Goal: Download file/media

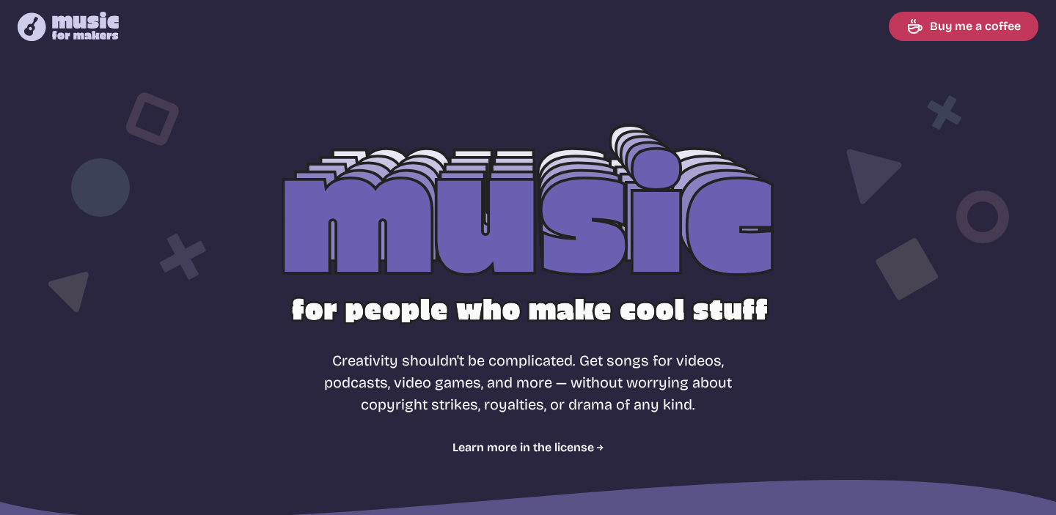
select select "most popular"
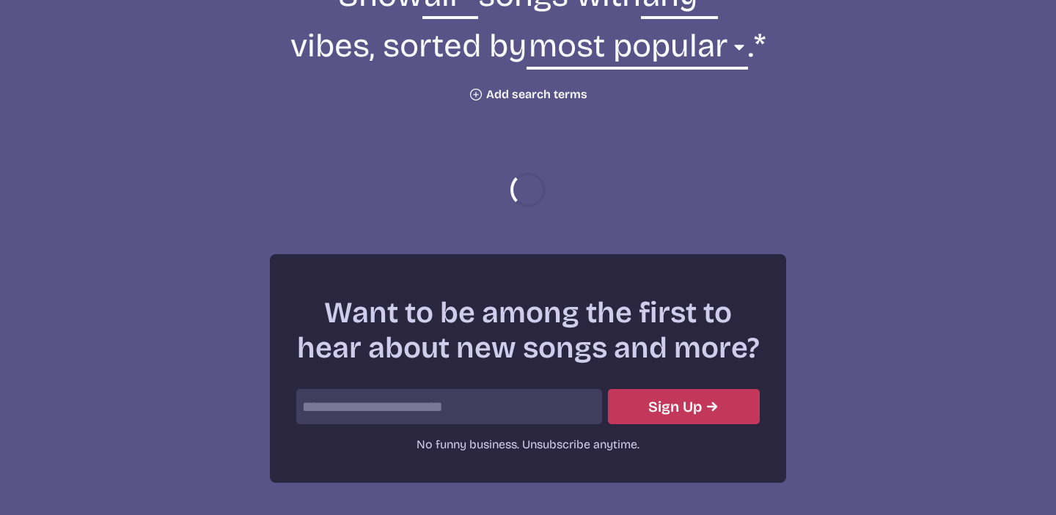
scroll to position [587, 0]
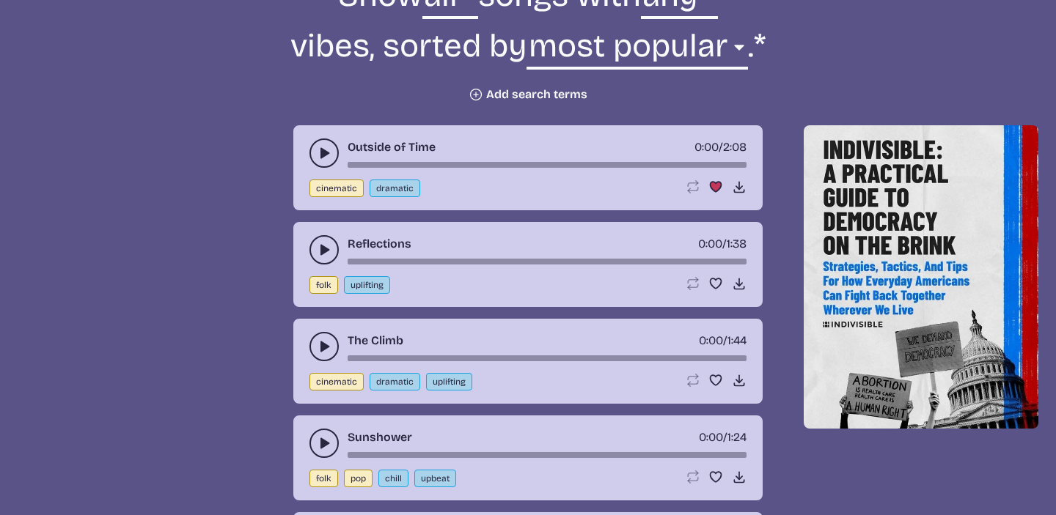
click at [326, 252] on use "play-pause toggle" at bounding box center [324, 250] width 15 height 15
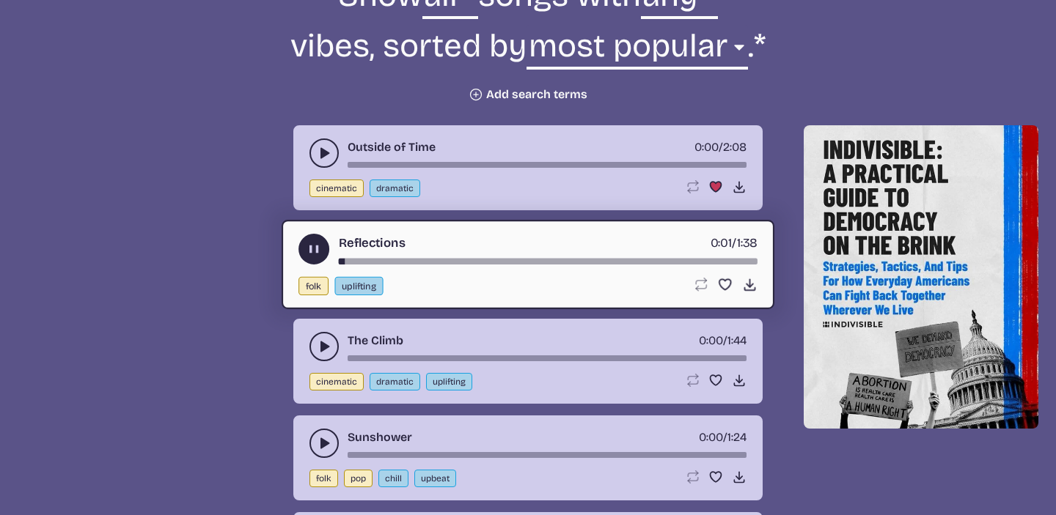
click at [326, 252] on button "play-pause toggle" at bounding box center [313, 249] width 31 height 31
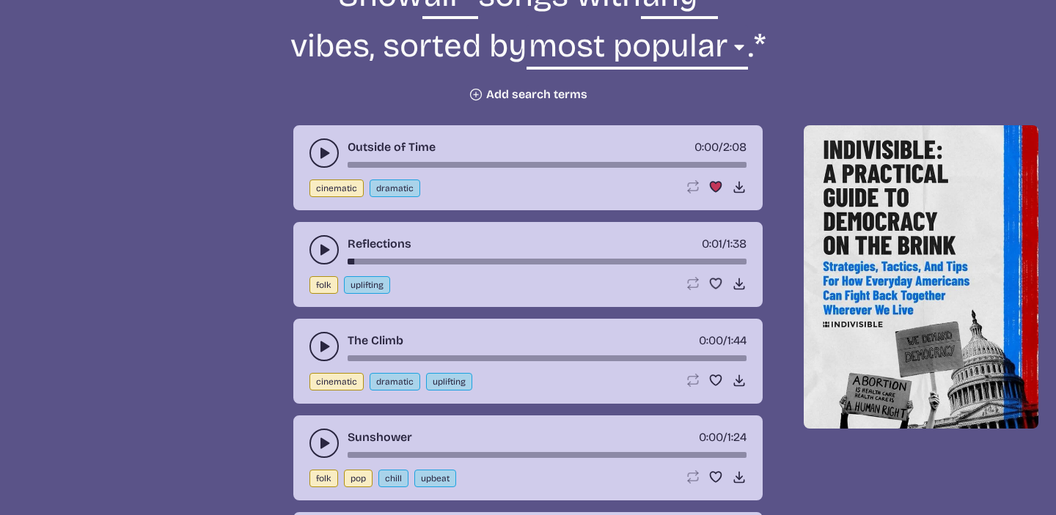
click at [317, 354] on button "play-pause toggle" at bounding box center [323, 346] width 29 height 29
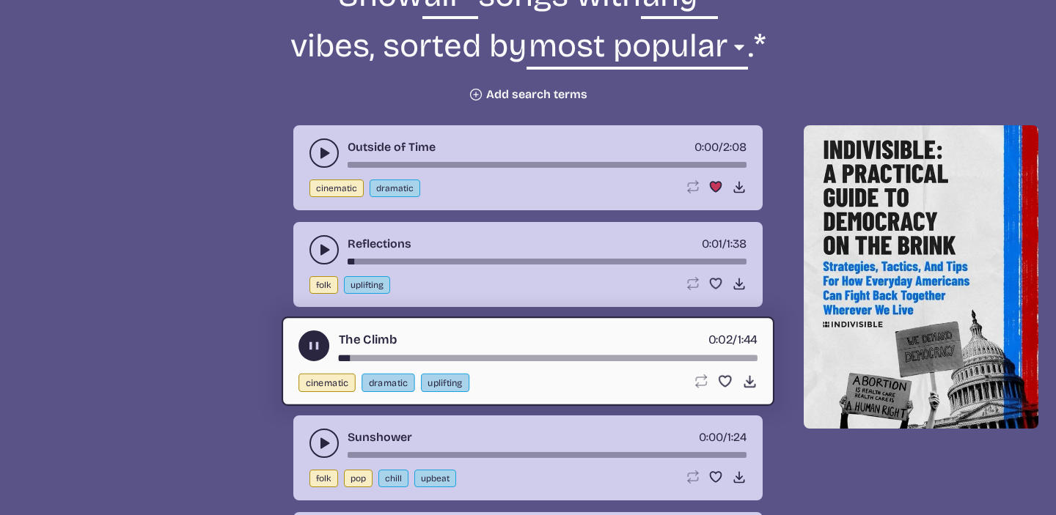
click at [317, 355] on button "play-pause toggle" at bounding box center [313, 346] width 31 height 31
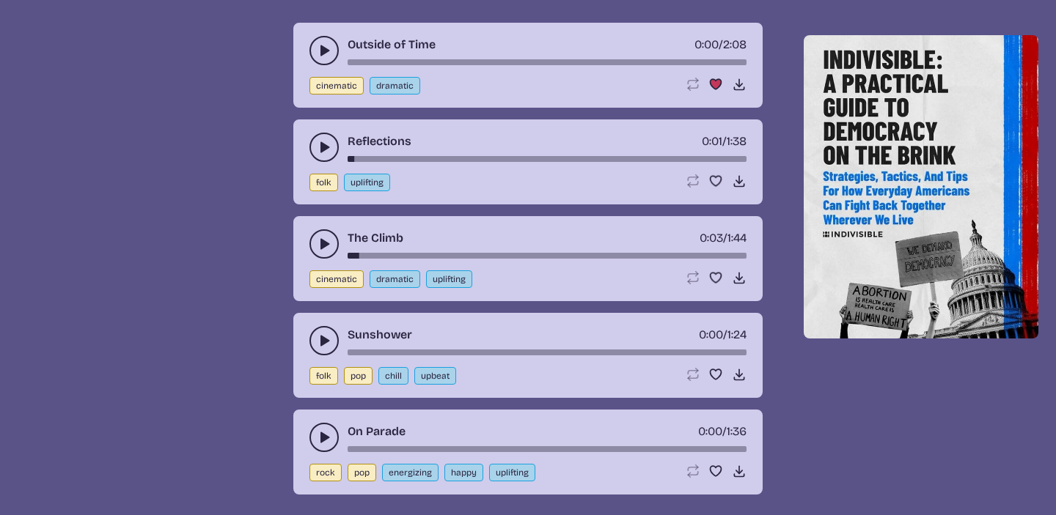
scroll to position [463, 0]
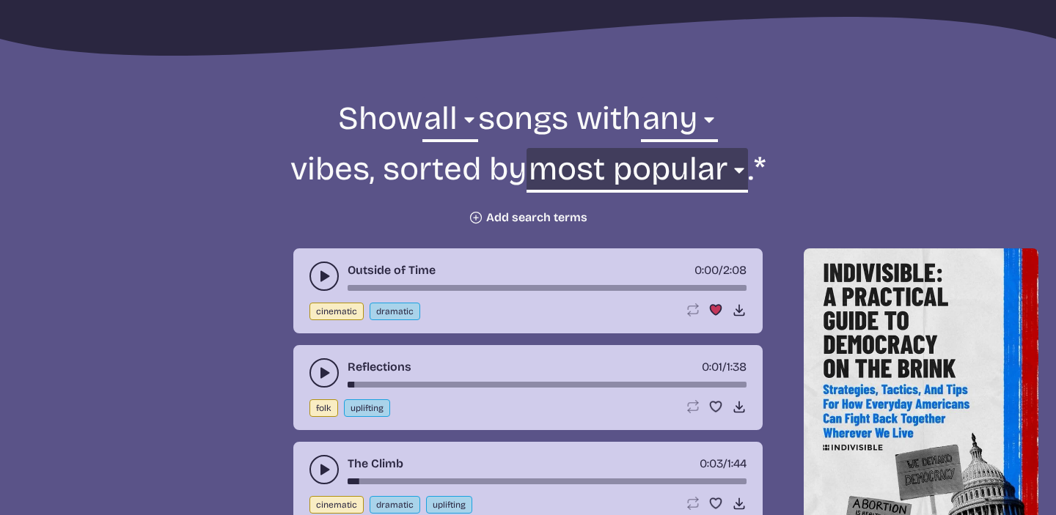
click at [673, 162] on select "newest oldest most popular least popular name" at bounding box center [636, 173] width 221 height 51
click at [530, 148] on select "newest oldest most popular least popular name" at bounding box center [636, 173] width 221 height 51
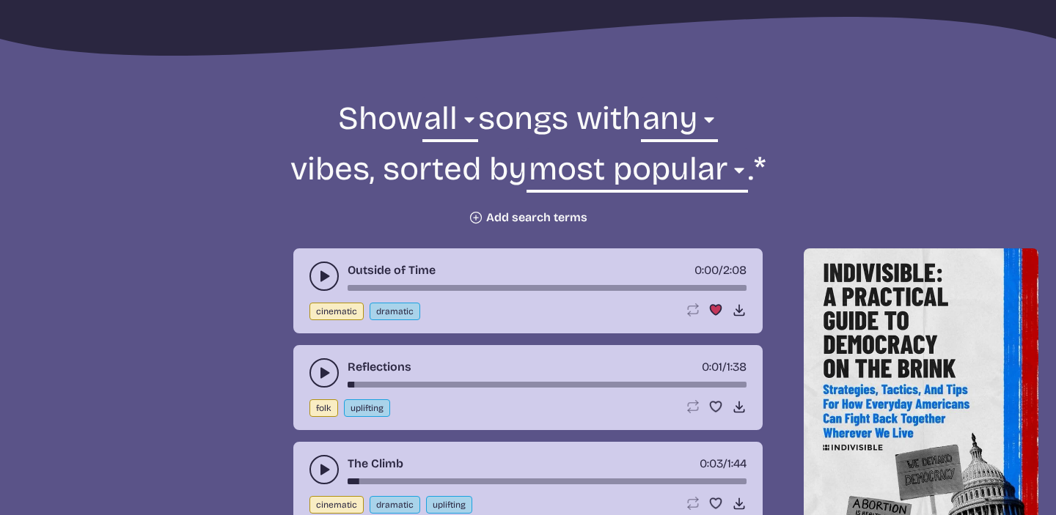
click at [353, 205] on form "Show all ambient cinematic electronic folk holiday jazz pop rock world all song…" at bounding box center [528, 162] width 798 height 128
click at [432, 115] on select "all ambient cinematic electronic folk holiday jazz pop rock world" at bounding box center [450, 123] width 56 height 51
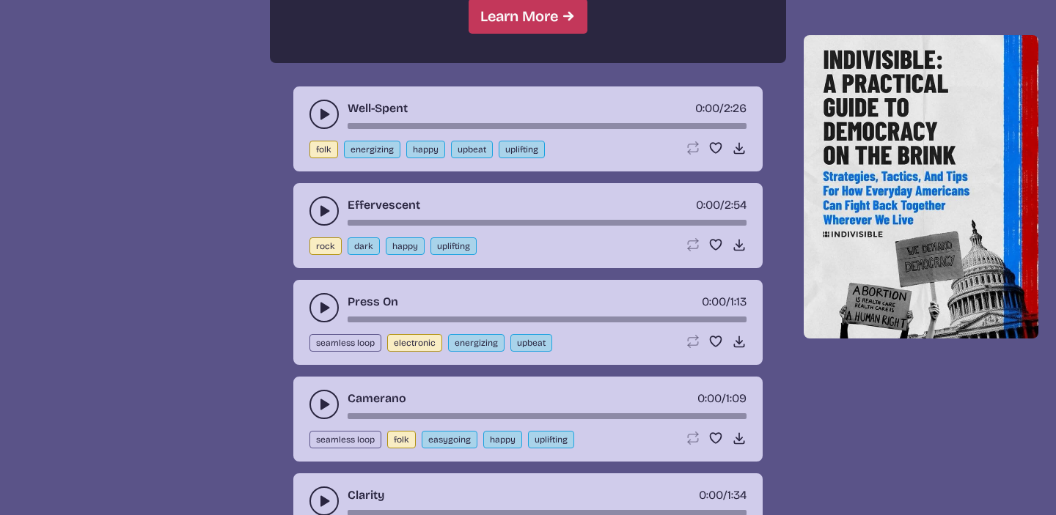
scroll to position [1554, 0]
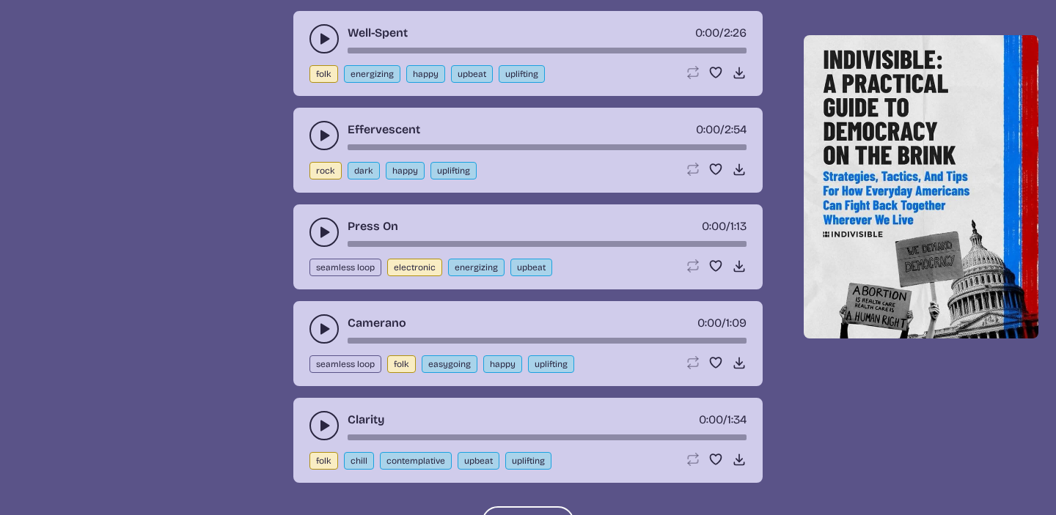
click at [307, 128] on div "Effervescent 0:00 / 2:54 rock dark happy uplifting Loop song Loop this song. Fa…" at bounding box center [527, 150] width 469 height 85
click at [312, 130] on button "play-pause toggle" at bounding box center [323, 135] width 29 height 29
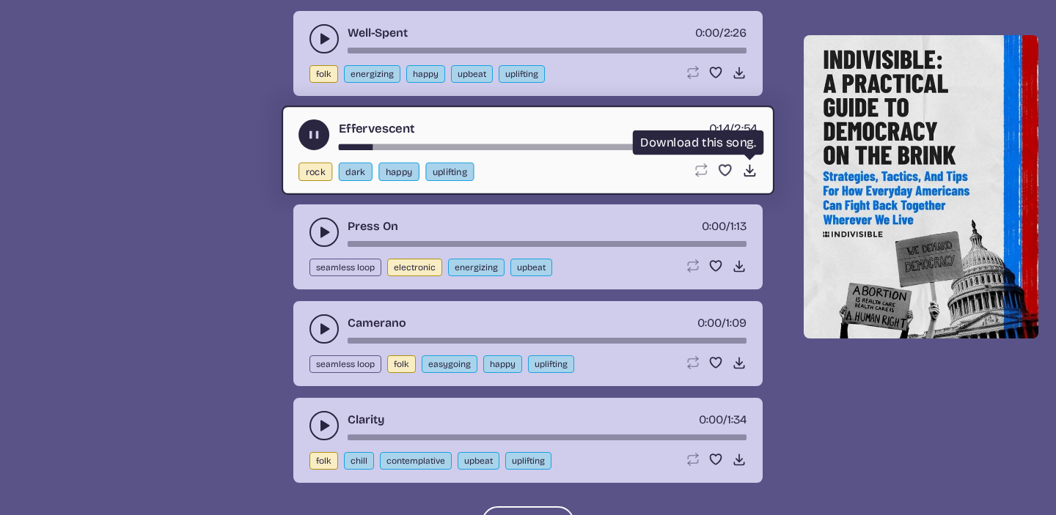
click at [749, 172] on use at bounding box center [749, 170] width 15 height 15
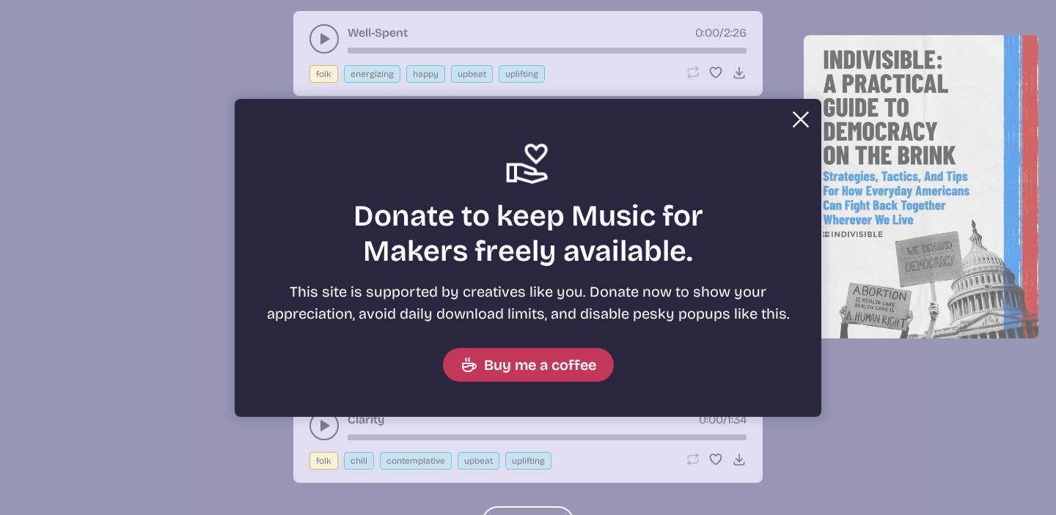
click at [801, 126] on button "Close" at bounding box center [800, 119] width 29 height 29
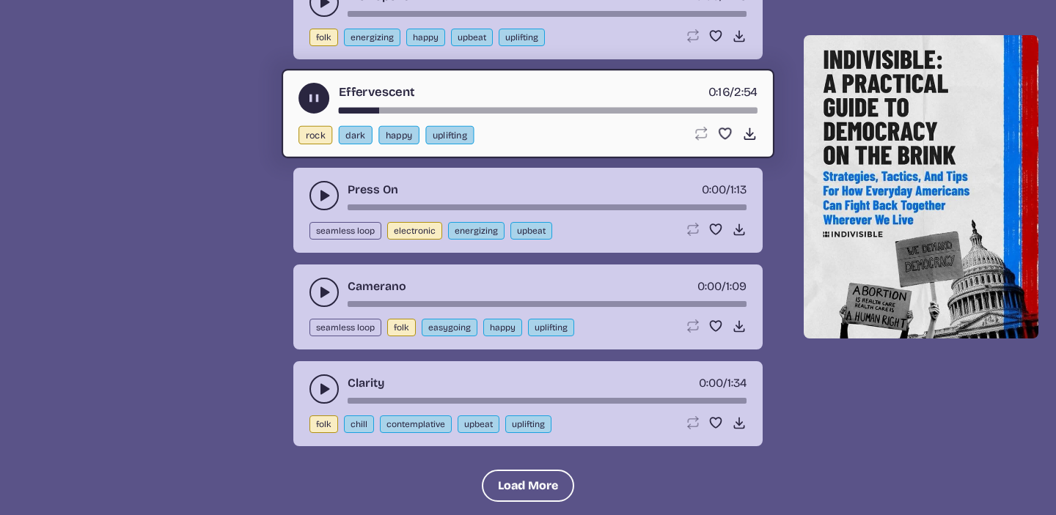
scroll to position [1637, 0]
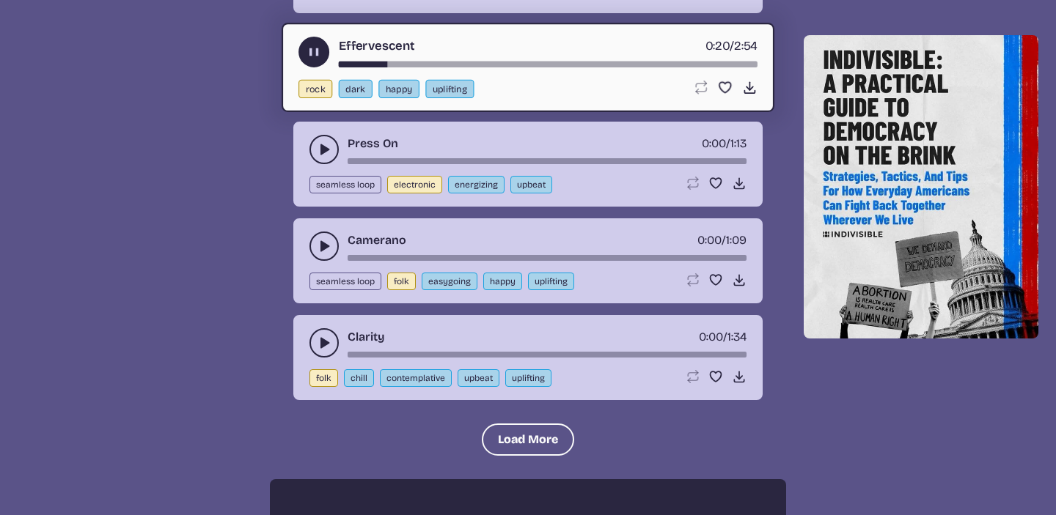
click at [319, 144] on icon "play-pause toggle" at bounding box center [324, 149] width 15 height 15
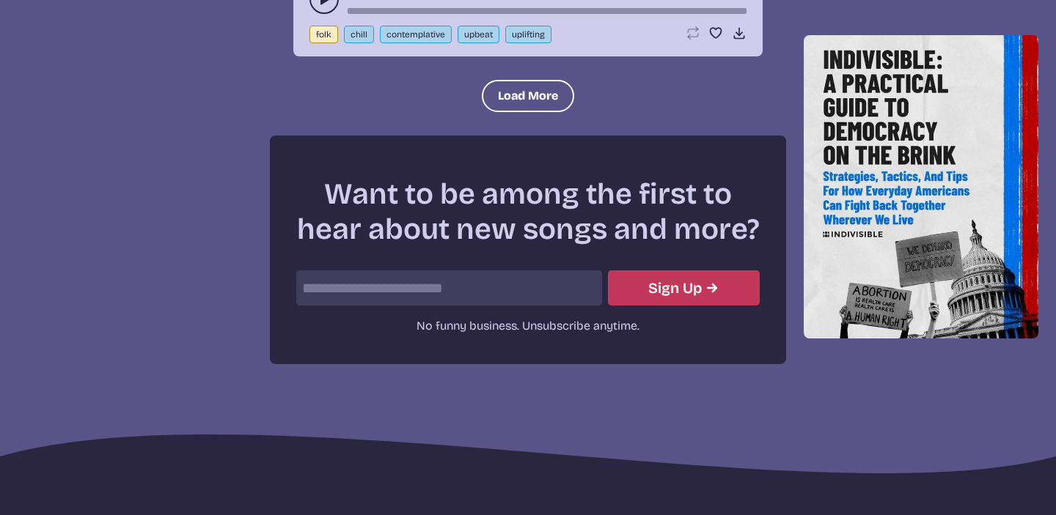
scroll to position [1943, 0]
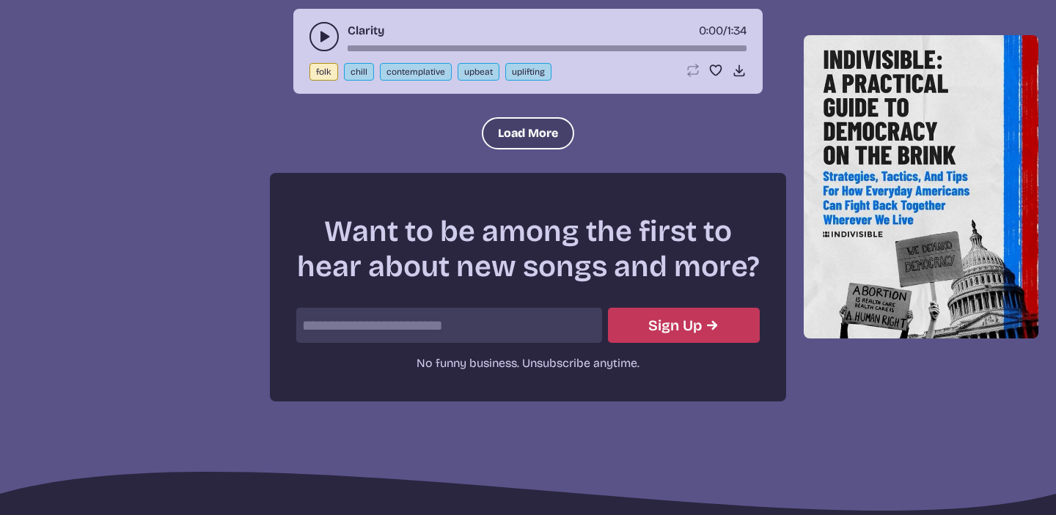
click at [513, 117] on button "Load More" at bounding box center [528, 133] width 92 height 32
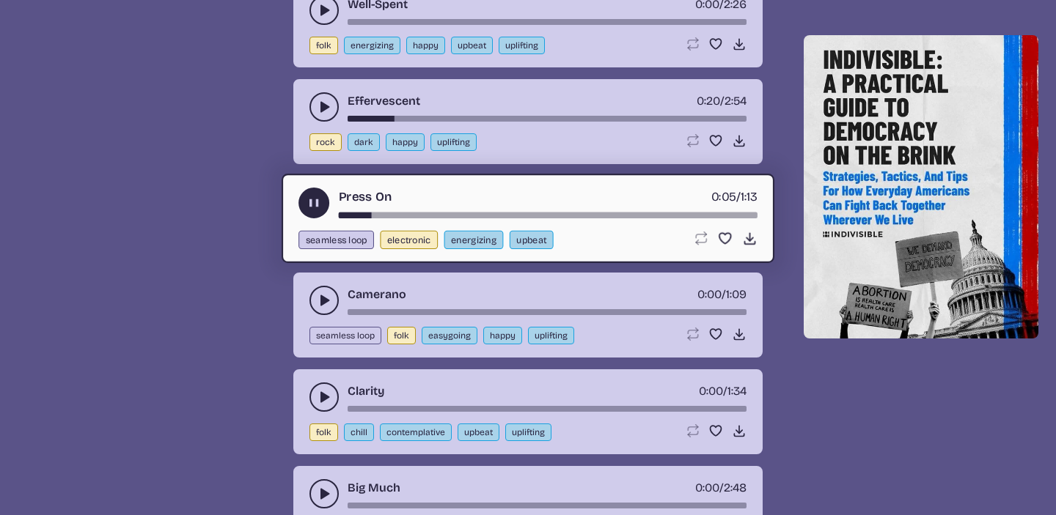
scroll to position [442, 0]
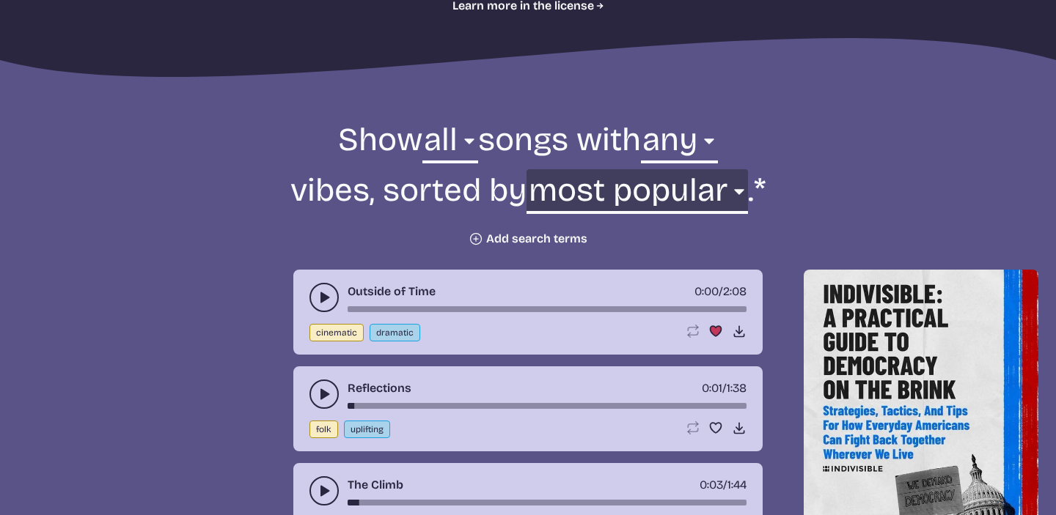
click at [589, 186] on select "newest oldest most popular least popular name" at bounding box center [636, 194] width 221 height 51
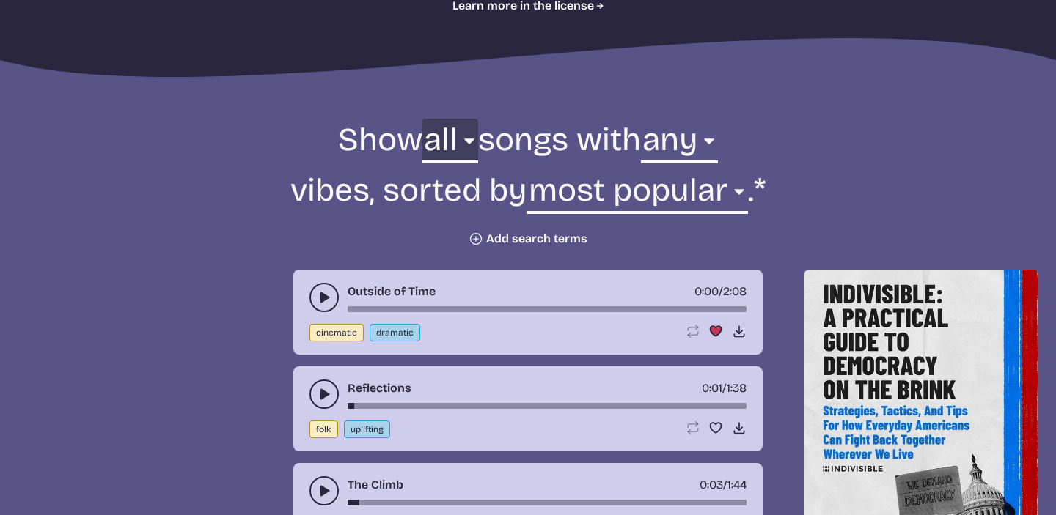
click at [441, 133] on select "all ambient cinematic electronic folk holiday jazz pop rock world" at bounding box center [450, 144] width 56 height 51
click at [687, 155] on select "any aggressive chill contemplative dark dramatic easygoing energizing happy ser…" at bounding box center [679, 144] width 77 height 51
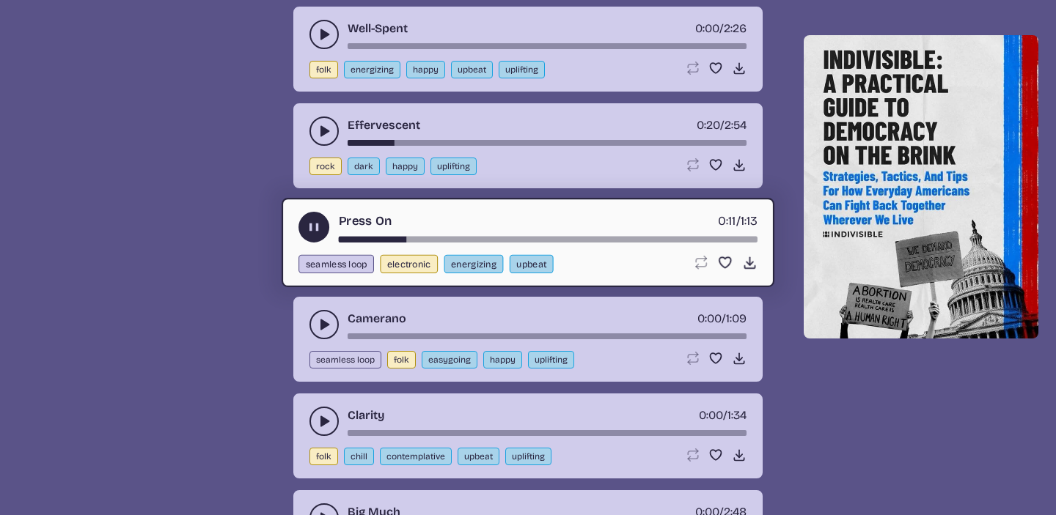
scroll to position [1754, 0]
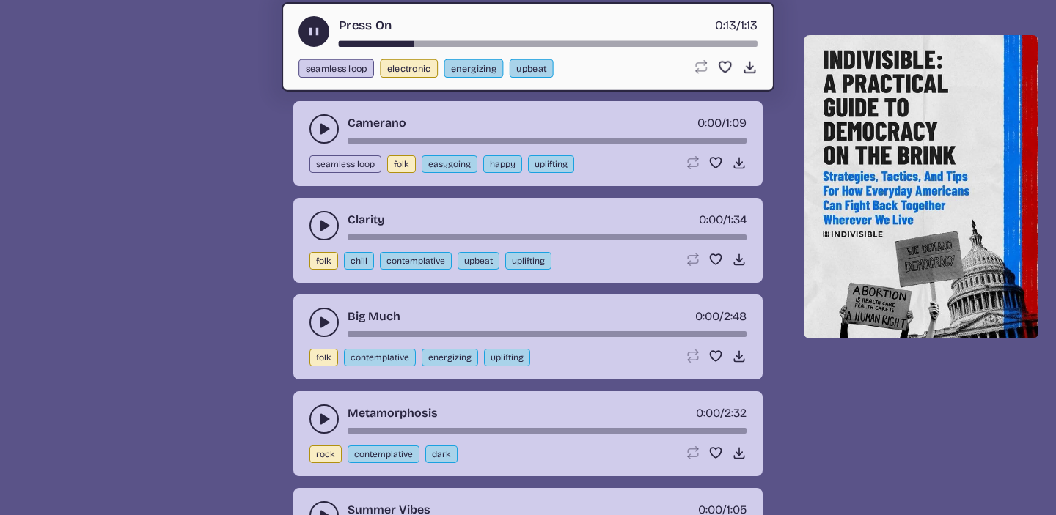
click at [322, 230] on icon "play-pause toggle" at bounding box center [324, 226] width 15 height 15
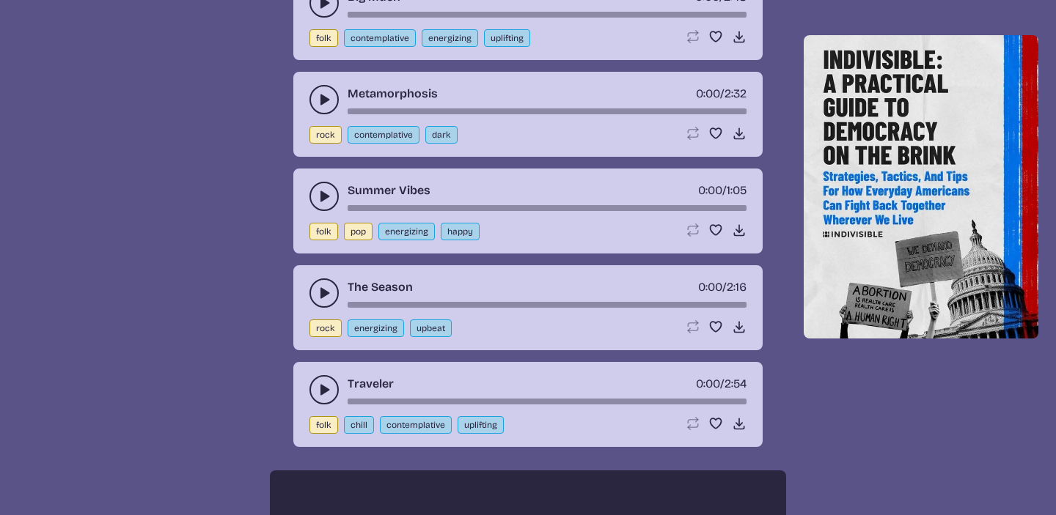
scroll to position [2083, 0]
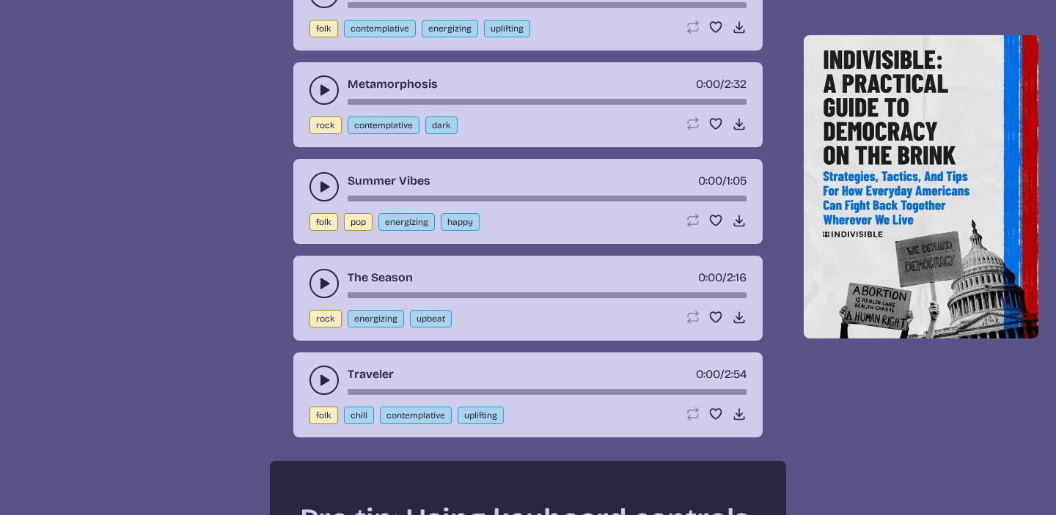
click at [309, 182] on div "Summer Vibes 0:00 / 1:05" at bounding box center [527, 186] width 437 height 29
click at [313, 184] on button "play-pause toggle" at bounding box center [323, 186] width 29 height 29
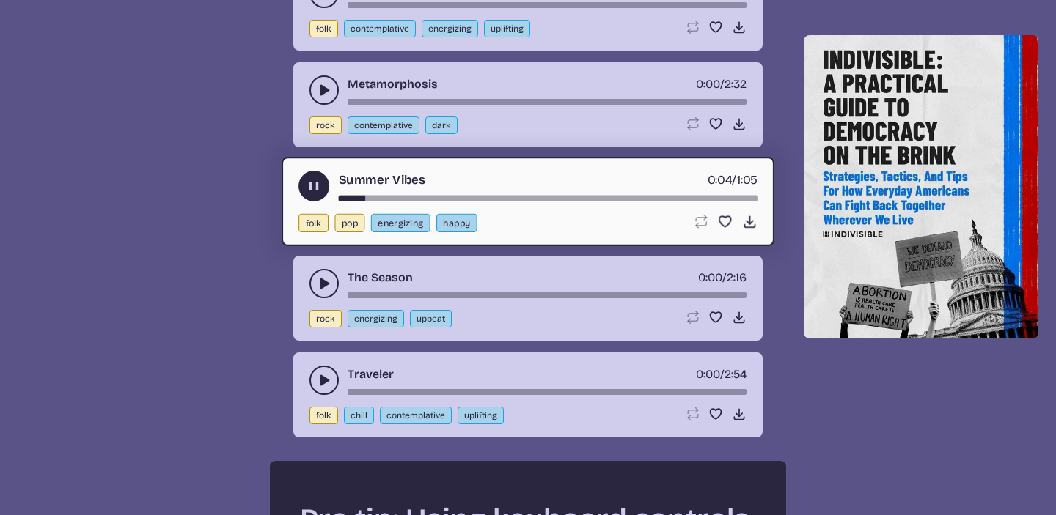
click at [329, 293] on button "play-pause toggle" at bounding box center [323, 283] width 29 height 29
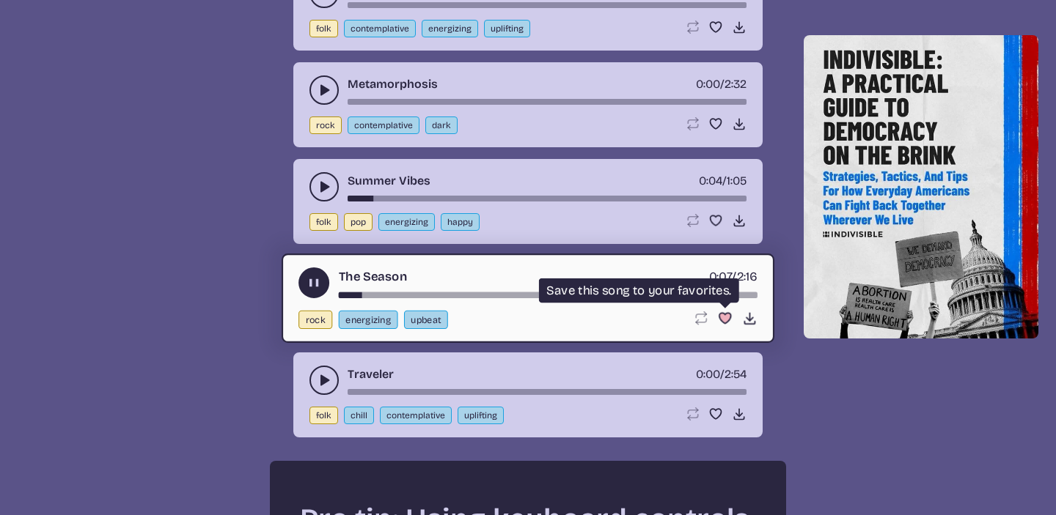
click at [727, 318] on use "Favorite" at bounding box center [725, 318] width 12 height 10
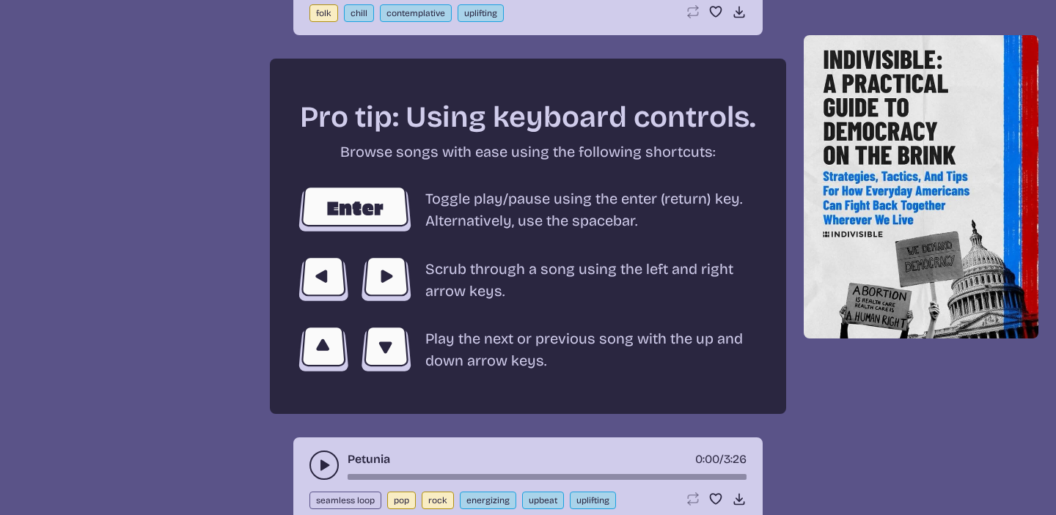
scroll to position [2560, 0]
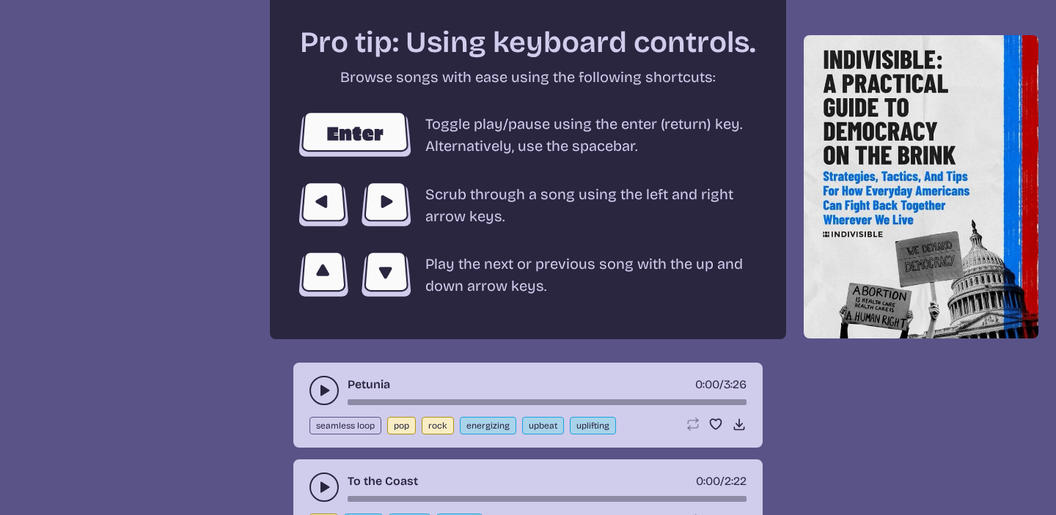
click at [326, 402] on button "play-pause toggle" at bounding box center [323, 390] width 29 height 29
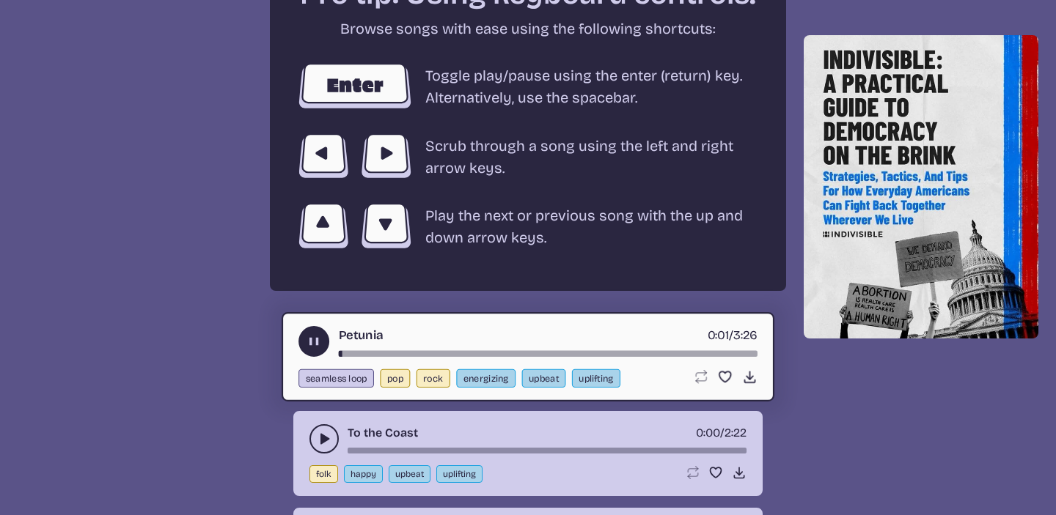
scroll to position [2618, 0]
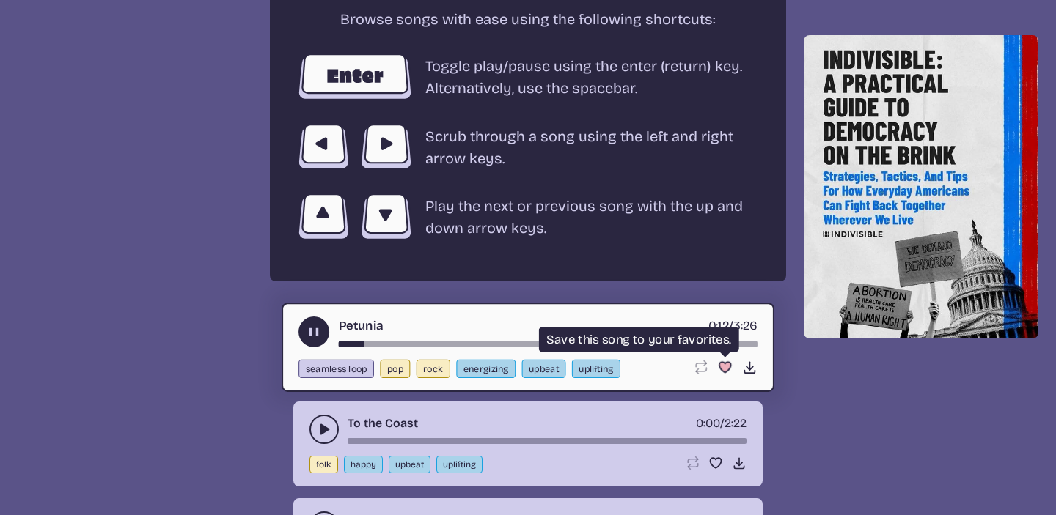
click at [722, 364] on use "Favorite" at bounding box center [725, 367] width 12 height 10
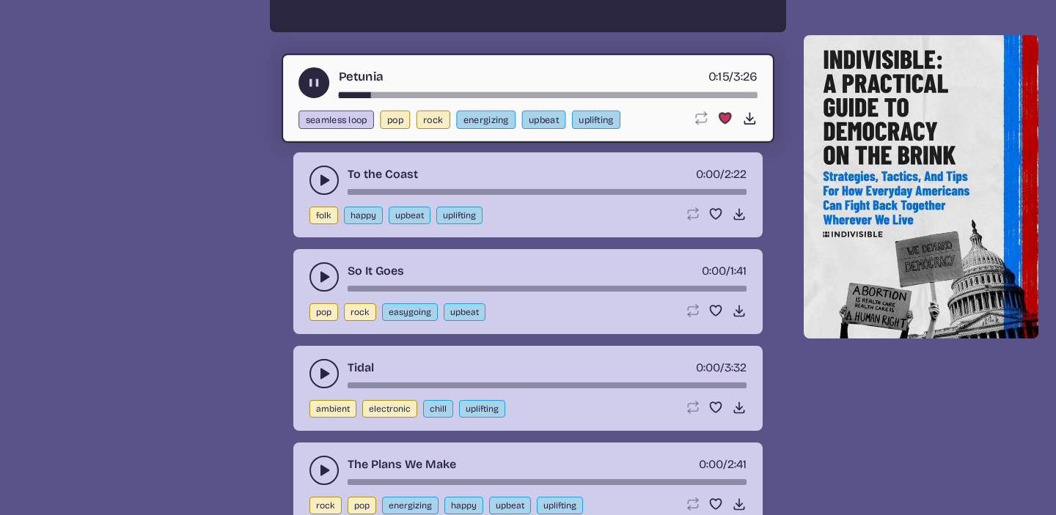
scroll to position [2877, 0]
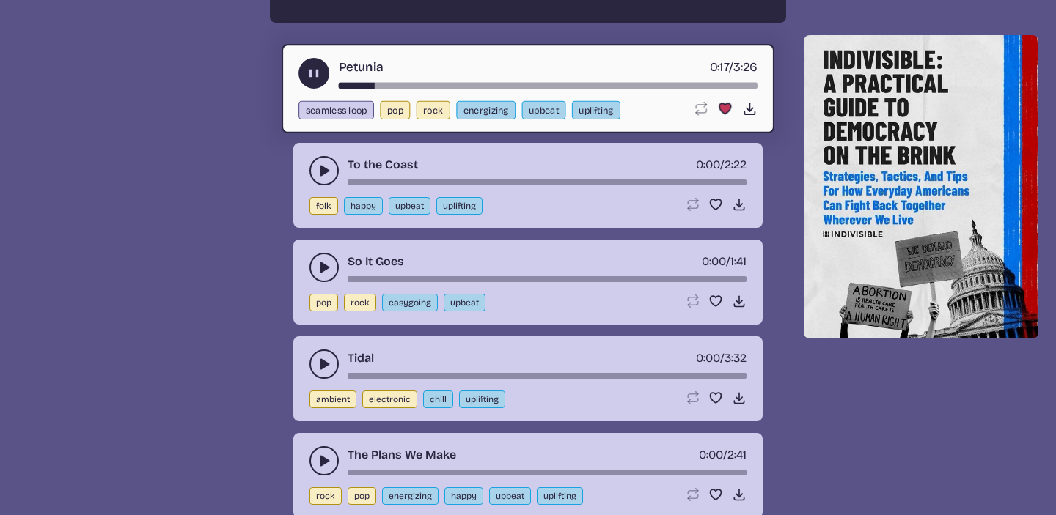
click at [314, 156] on div "To the Coast 0:00 / 2:22" at bounding box center [527, 170] width 437 height 29
click at [314, 160] on button "play-pause toggle" at bounding box center [323, 170] width 29 height 29
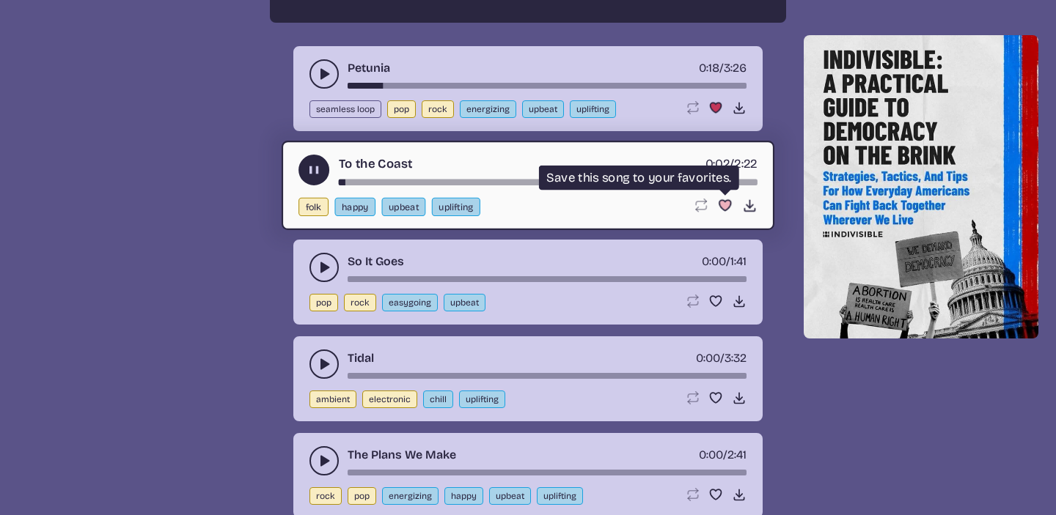
click at [717, 204] on icon "Favorite song" at bounding box center [724, 205] width 15 height 15
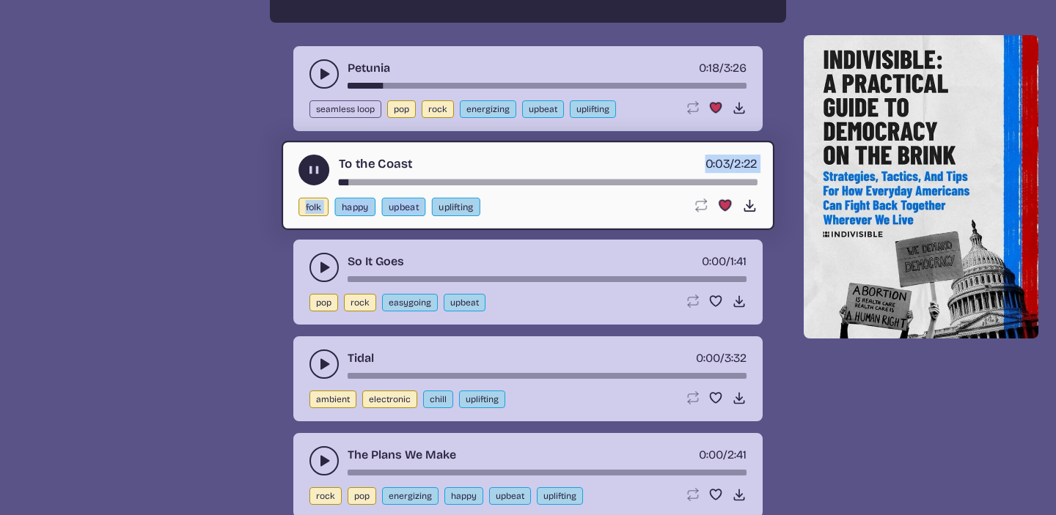
drag, startPoint x: 381, startPoint y: 183, endPoint x: 430, endPoint y: 188, distance: 50.1
click at [431, 187] on div "To the Coast 0:03 / 2:22 folk happy upbeat uplifting Loop song Loop this song. …" at bounding box center [528, 185] width 493 height 89
click at [399, 155] on link "To the Coast" at bounding box center [376, 164] width 74 height 18
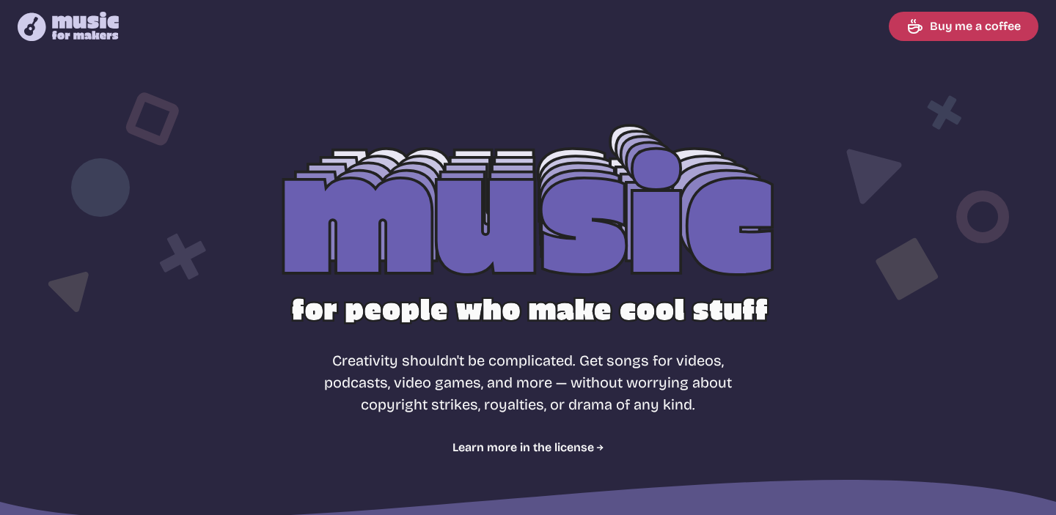
select select "most popular"
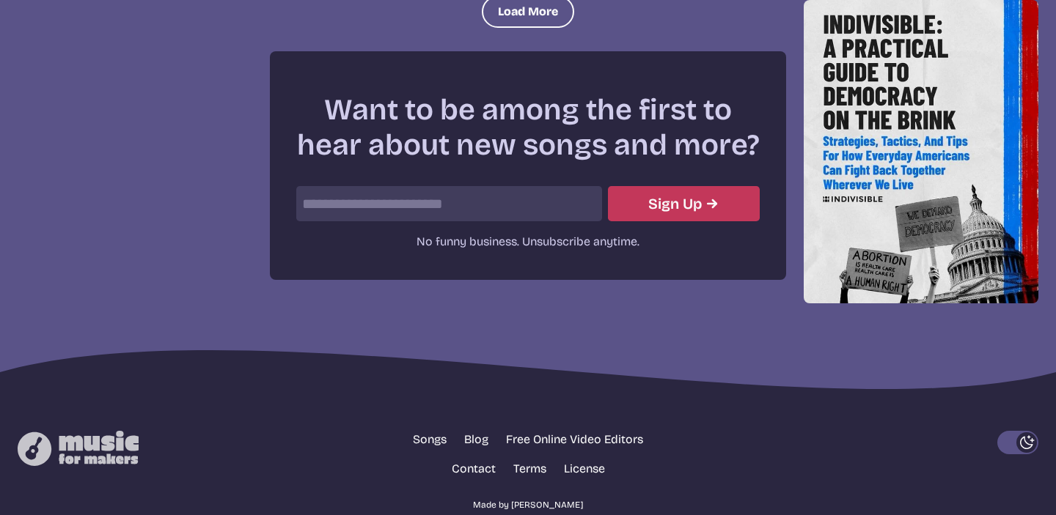
scroll to position [2112, 0]
